Goal: Information Seeking & Learning: Understand process/instructions

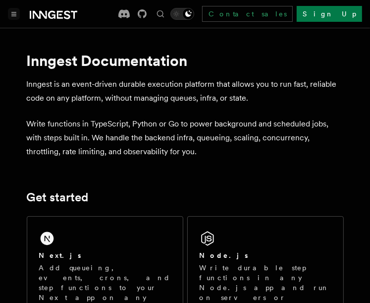
click at [11, 12] on icon "Toggle navigation" at bounding box center [13, 14] width 5 height 4
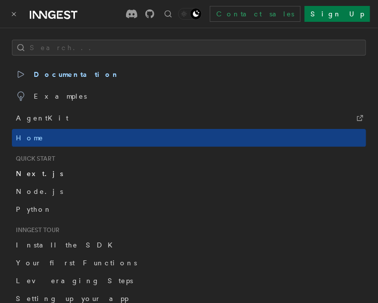
click at [37, 174] on span "Next.js" at bounding box center [39, 174] width 47 height 8
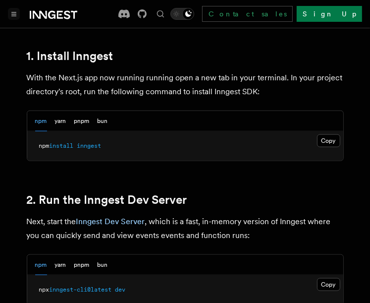
scroll to position [581, 0]
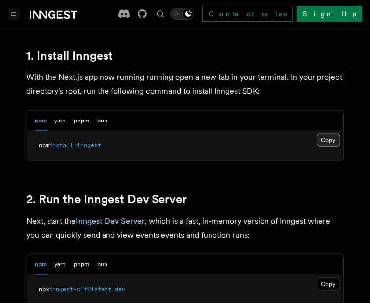
click at [331, 134] on button "Copy Copied" at bounding box center [328, 140] width 23 height 13
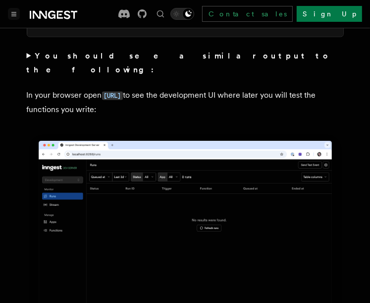
scroll to position [855, 0]
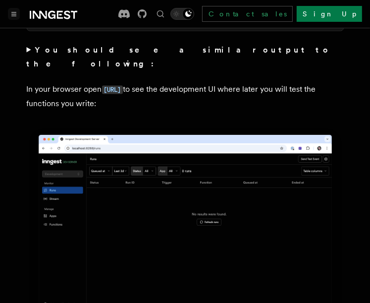
click at [278, 167] on img at bounding box center [185, 226] width 317 height 199
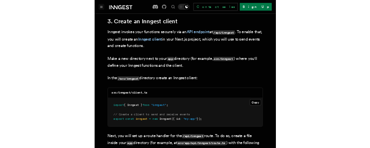
scroll to position [1177, 0]
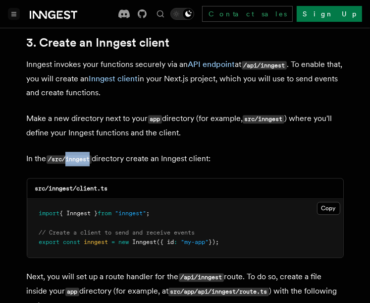
drag, startPoint x: 91, startPoint y: 129, endPoint x: 69, endPoint y: 130, distance: 22.4
click at [69, 155] on code "/src/inngest" at bounding box center [69, 159] width 45 height 8
copy code "inngest"
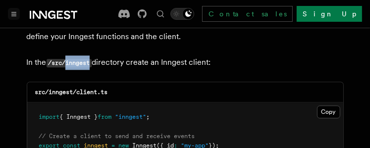
scroll to position [1294, 0]
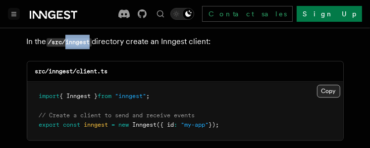
click at [328, 85] on button "Copy Copied" at bounding box center [328, 91] width 23 height 13
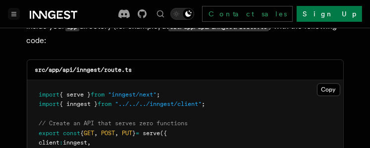
scroll to position [1441, 0]
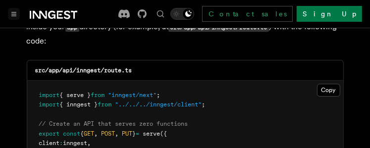
click at [101, 67] on code "src/app/api/inngest/route.ts" at bounding box center [83, 70] width 97 height 7
drag, startPoint x: 101, startPoint y: 44, endPoint x: 78, endPoint y: 43, distance: 22.8
click at [78, 67] on code "src/app/api/inngest/route.ts" at bounding box center [83, 70] width 97 height 7
copy code "inngest"
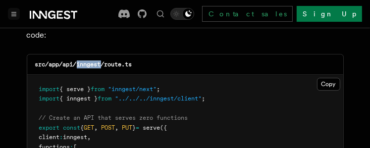
scroll to position [1438, 0]
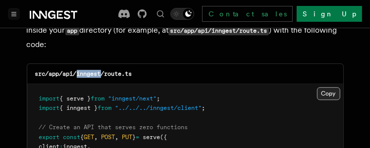
click at [333, 87] on button "Copy Copied" at bounding box center [328, 93] width 23 height 13
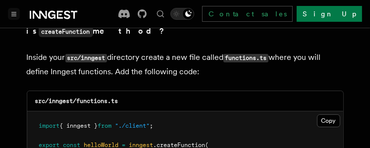
scroll to position [1793, 0]
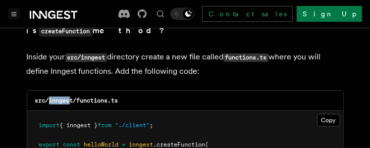
drag, startPoint x: 71, startPoint y: 60, endPoint x: 50, endPoint y: 61, distance: 21.8
click at [50, 97] on code "src/inngest/functions.ts" at bounding box center [76, 100] width 83 height 7
drag, startPoint x: 73, startPoint y: 61, endPoint x: 49, endPoint y: 61, distance: 24.3
click at [49, 97] on code "src/inngest/functions.ts" at bounding box center [76, 100] width 83 height 7
copy code "inngest"
